Goal: Information Seeking & Learning: Understand process/instructions

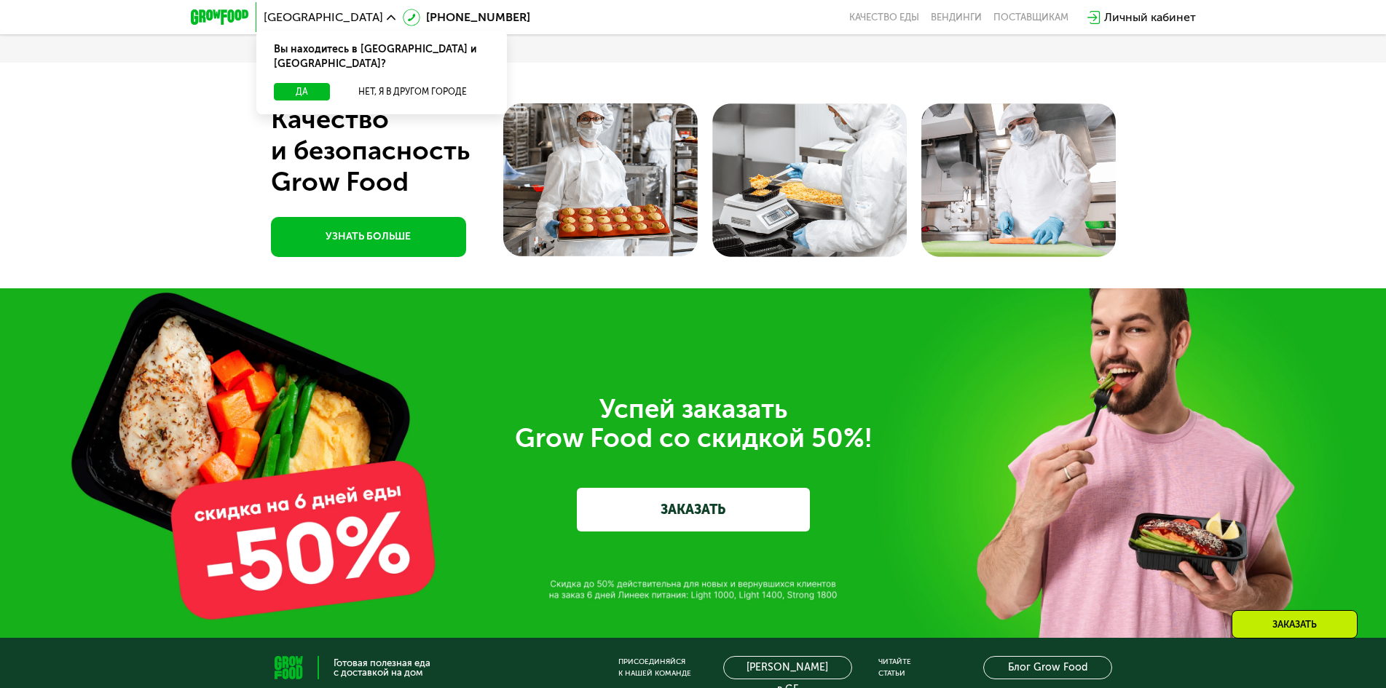
scroll to position [5095, 0]
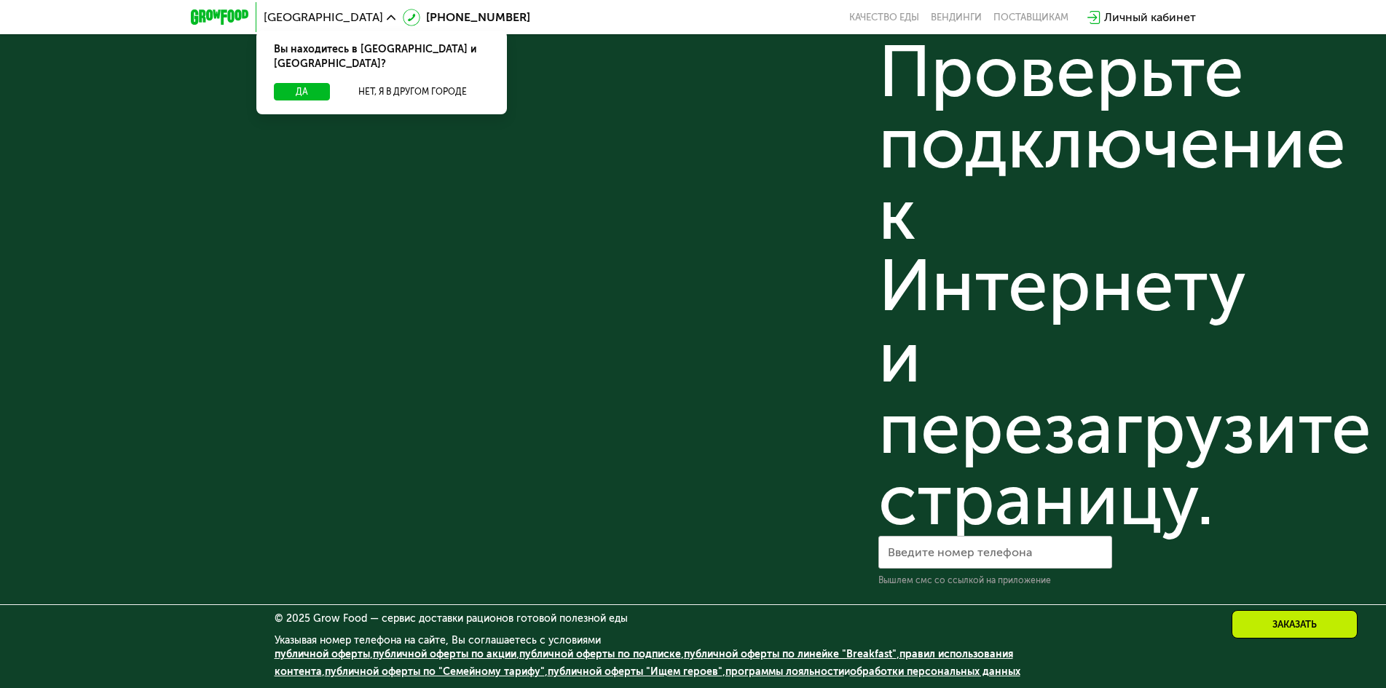
click at [315, 653] on link "публичной оферты" at bounding box center [322, 654] width 95 height 12
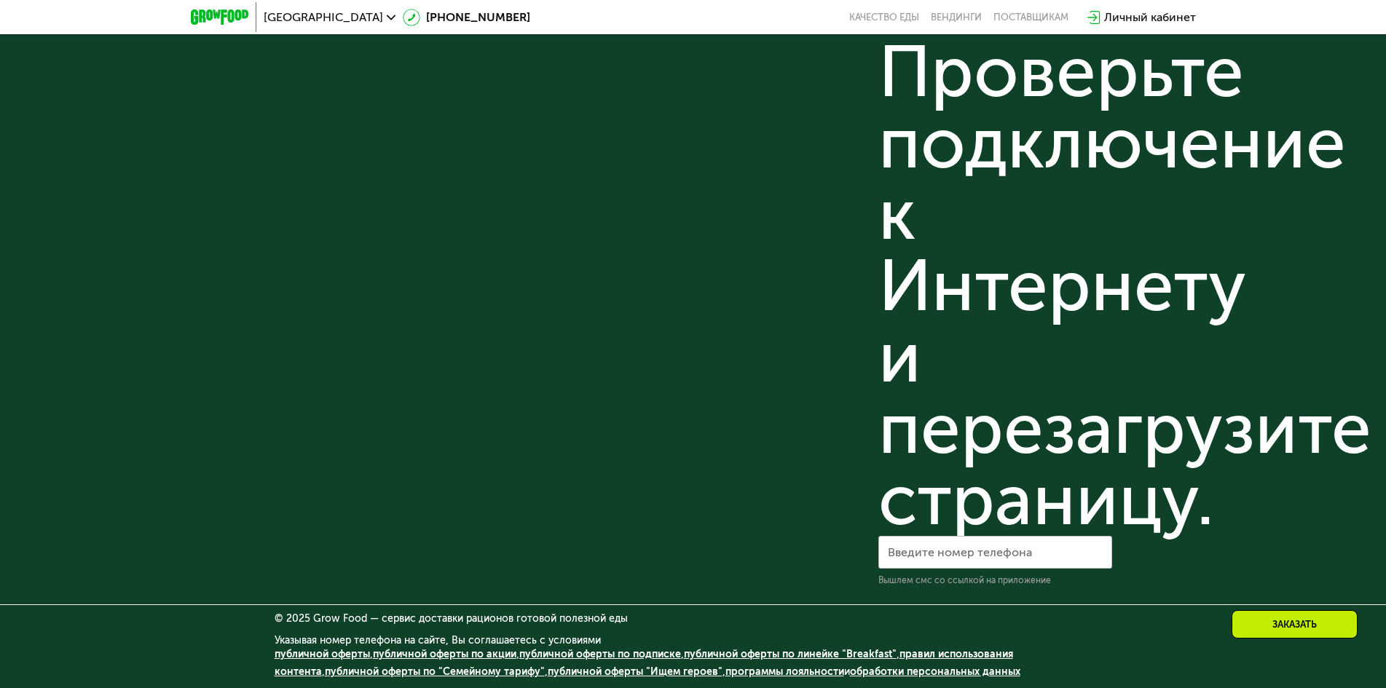
click at [315, 586] on div "Готовая полезная еда с доставкой на дом ООО «ГФ Трейд» ОГРН 1187847365309, ИНН …" at bounding box center [434, 18] width 318 height 1135
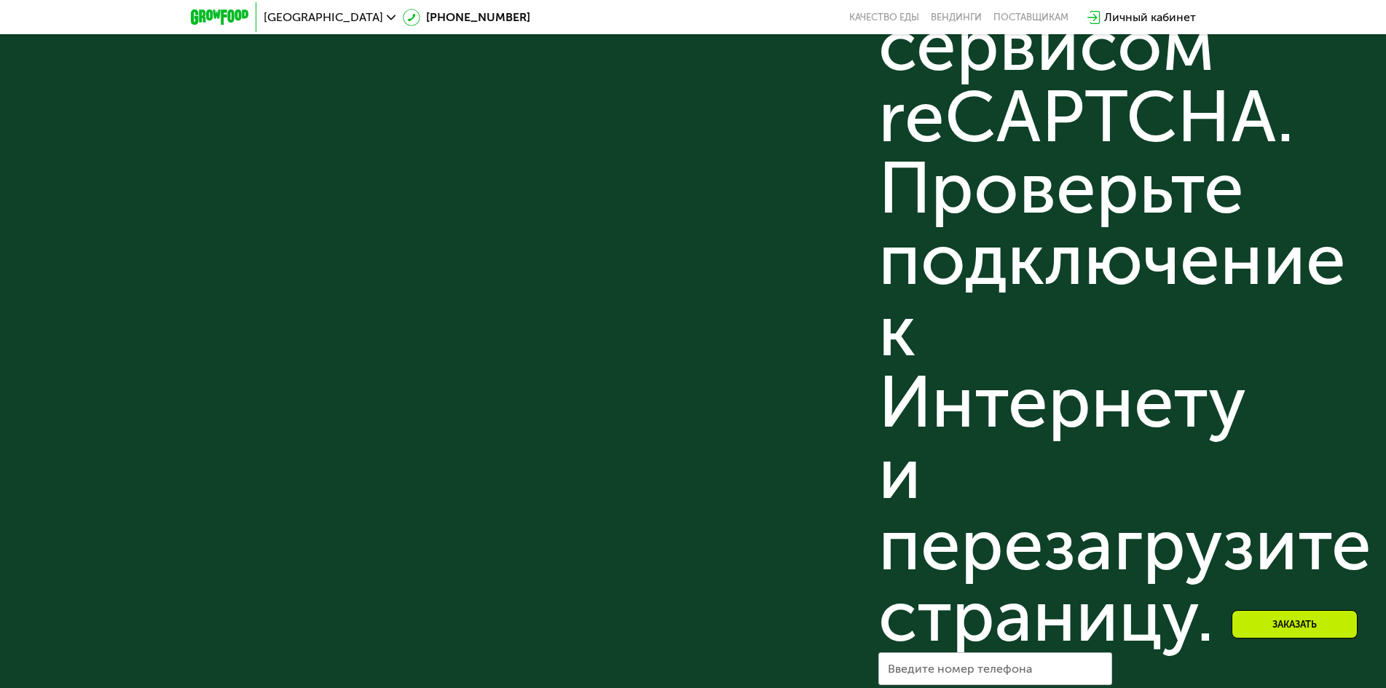
scroll to position [4658, 0]
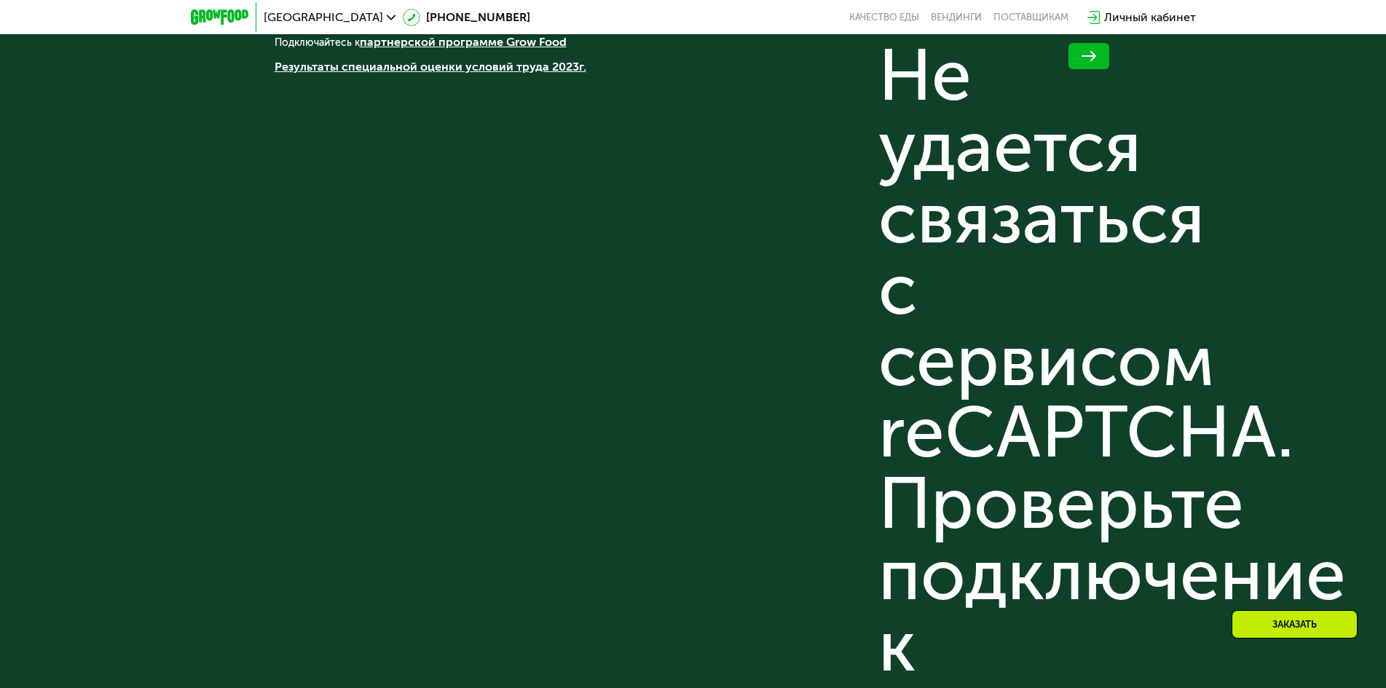
click at [830, 314] on div "Присоединяйся к нашей команде [PERSON_NAME] в GF Поставщикам: Написать По любым…" at bounding box center [735, 439] width 234 height 1160
click at [466, 361] on div "Готовая полезная еда с доставкой на дом ООО «ГФ Трейд» ОГРН 1187847365309, ИНН …" at bounding box center [434, 439] width 318 height 1160
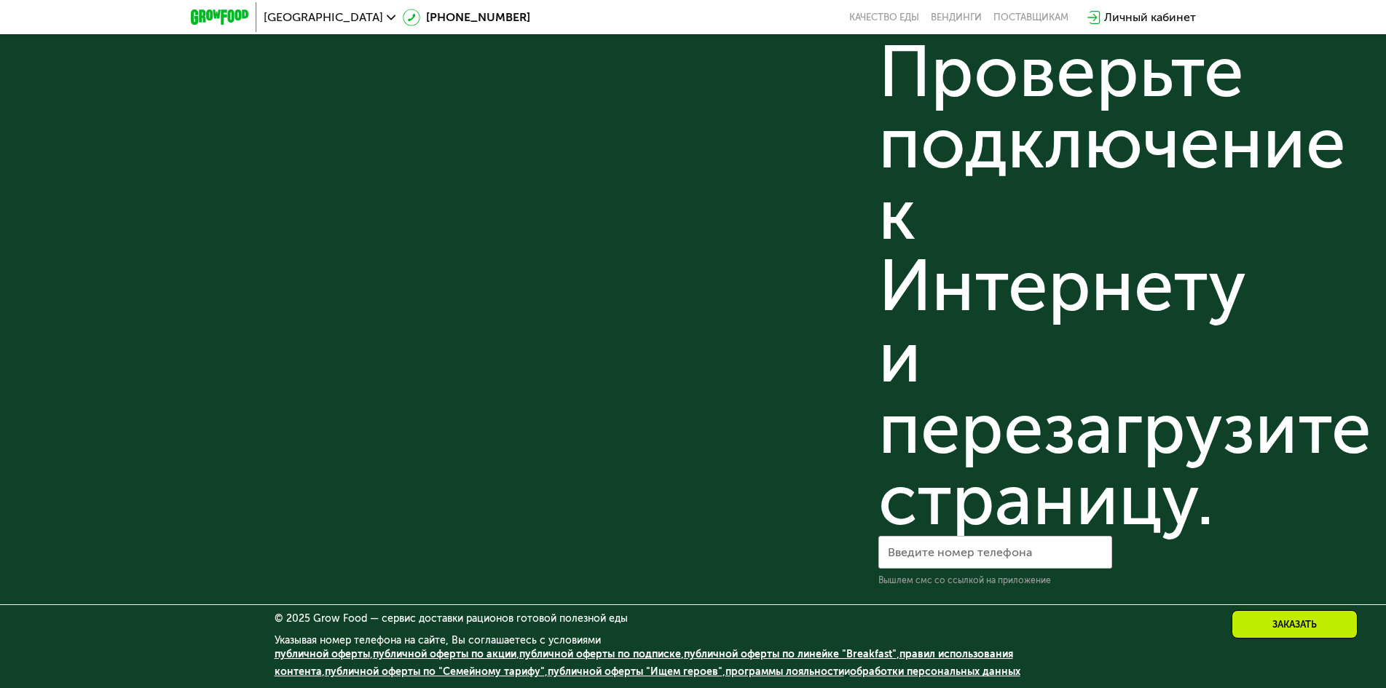
click at [596, 669] on link "публичной оферты "Ищем героев"" at bounding box center [635, 672] width 175 height 12
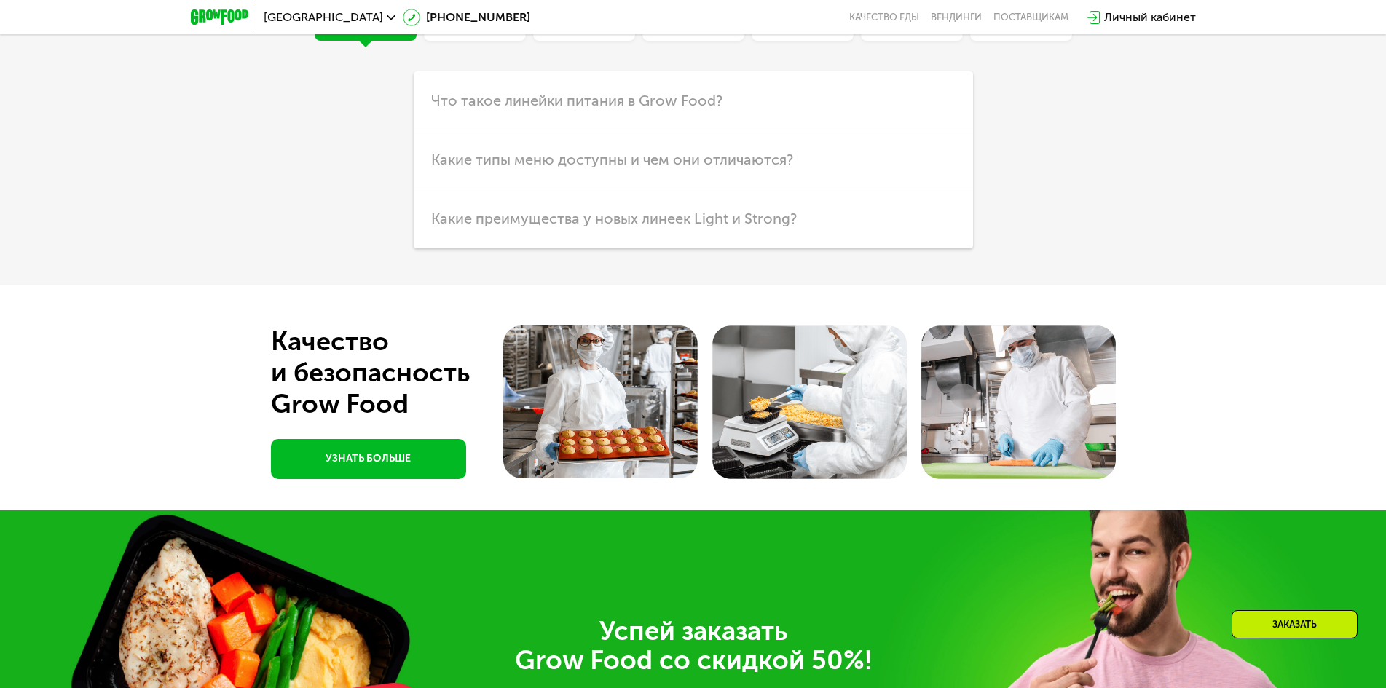
scroll to position [4221, 0]
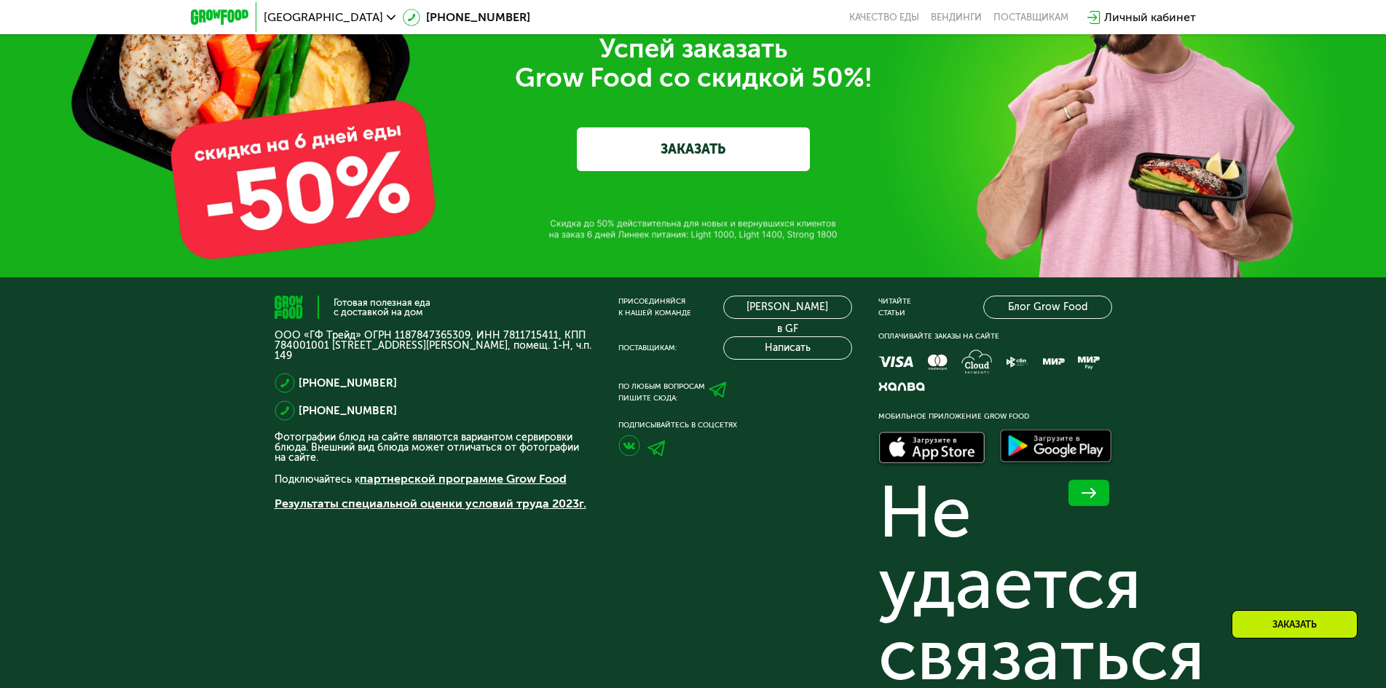
click at [481, 484] on link "партнерской программе Grow Food" at bounding box center [463, 479] width 207 height 14
click at [473, 481] on link "партнерской программе Grow Food" at bounding box center [463, 479] width 207 height 14
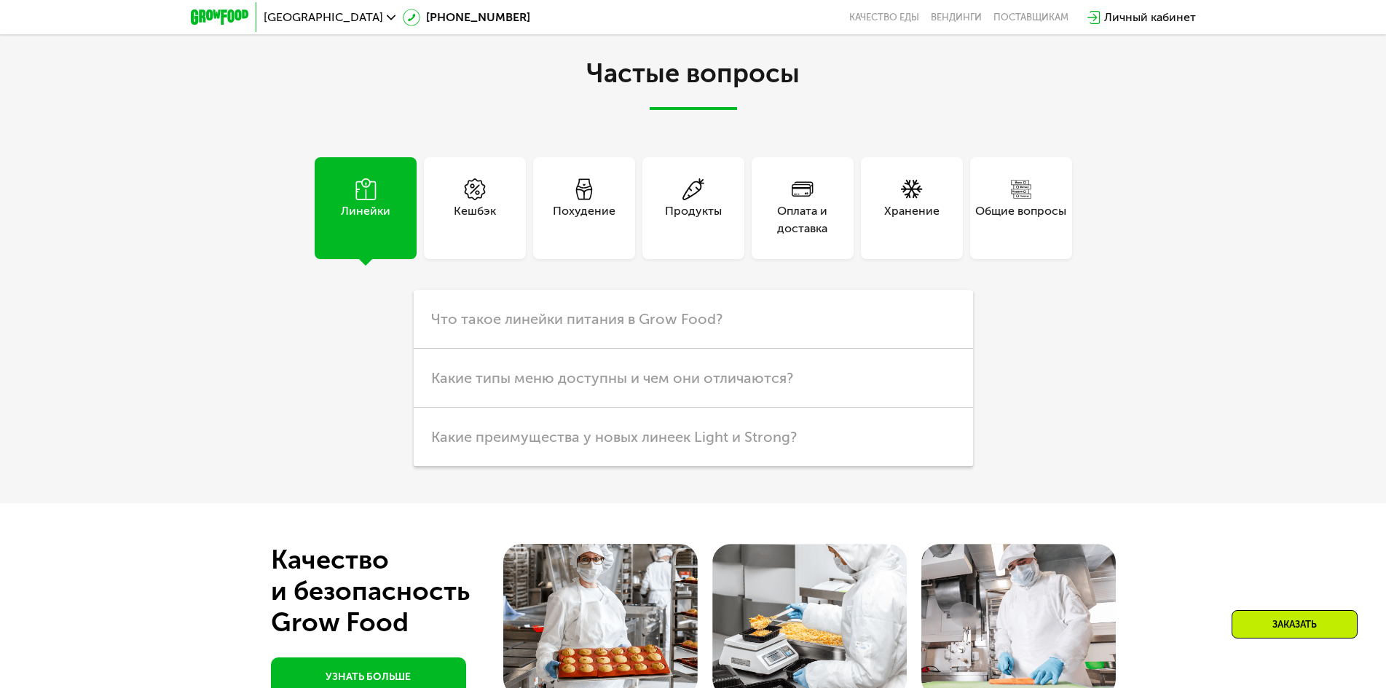
scroll to position [3492, 0]
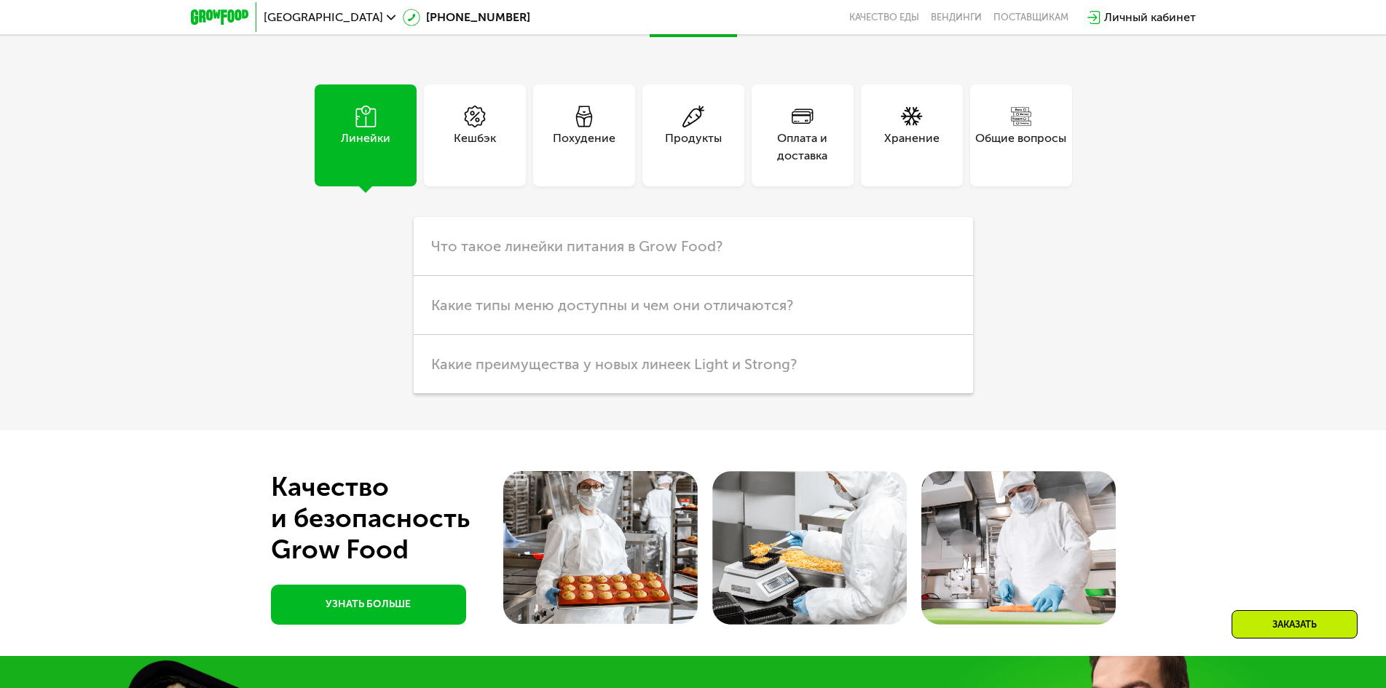
click at [1096, 360] on div "Линейки Кешбэк Похудение Продукты Оплата и доставка Хранение Общие вопросы Что …" at bounding box center [694, 239] width 816 height 310
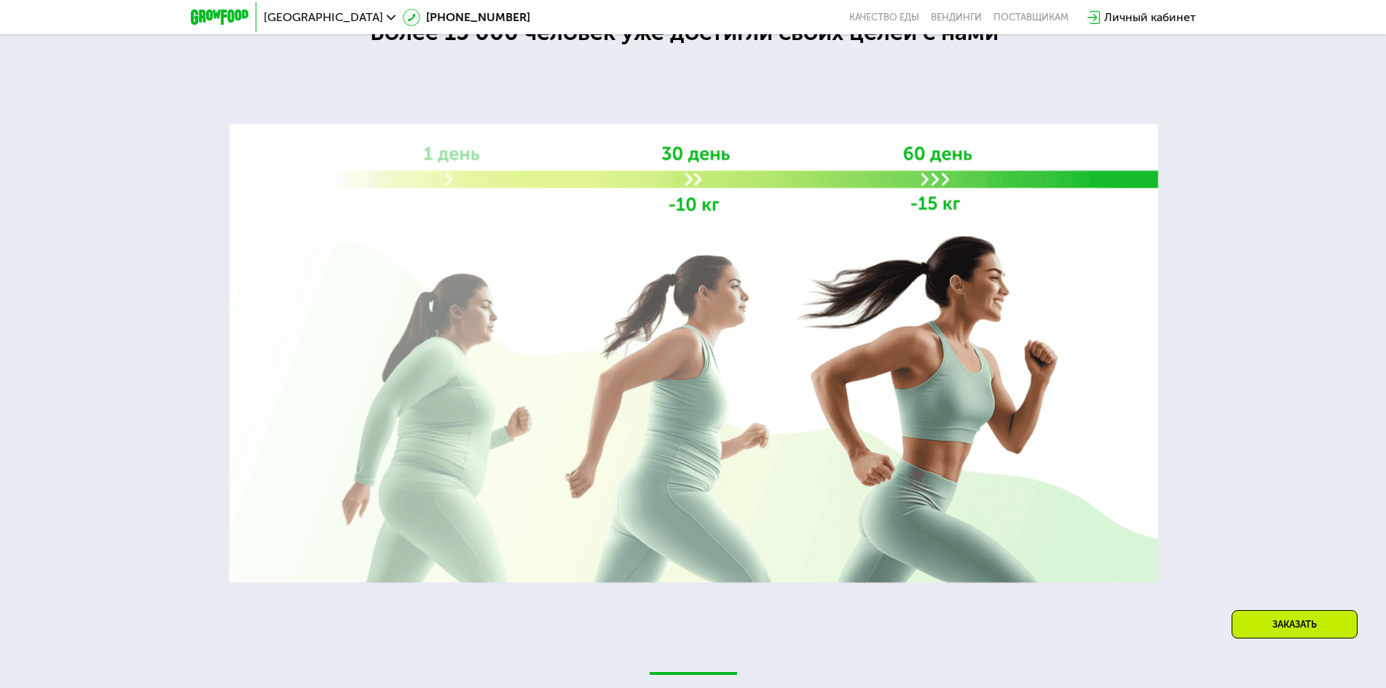
scroll to position [2953, 0]
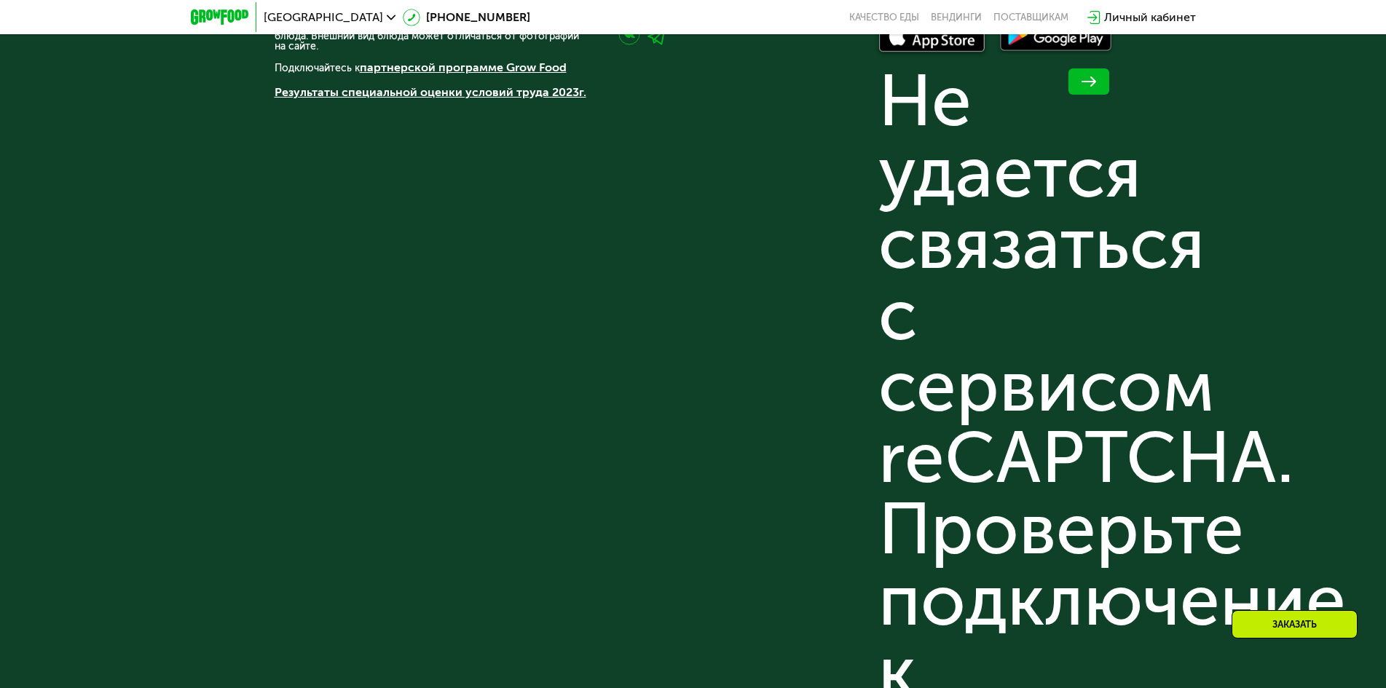
scroll to position [4705, 0]
